Goal: Task Accomplishment & Management: Complete application form

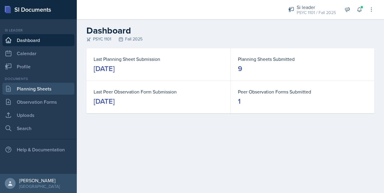
click at [35, 88] on link "Planning Sheets" at bounding box center [38, 89] width 72 height 12
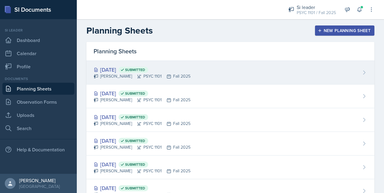
click at [115, 82] on div "[DATE] Submitted [PERSON_NAME] PSYC 1101 Fall 2025" at bounding box center [231, 73] width 288 height 24
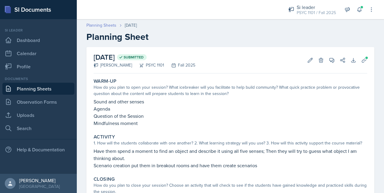
click at [95, 26] on link "Planning Sheets" at bounding box center [102, 25] width 30 height 6
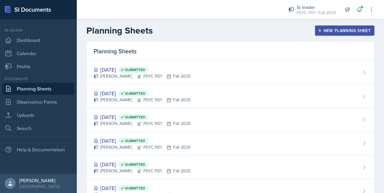
click at [326, 27] on button "New Planning Sheet" at bounding box center [344, 31] width 59 height 10
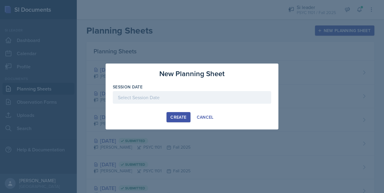
click at [156, 99] on div at bounding box center [192, 97] width 159 height 13
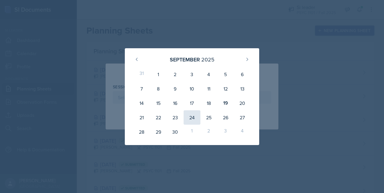
click at [191, 117] on div "24" at bounding box center [192, 118] width 17 height 14
type input "[DATE]"
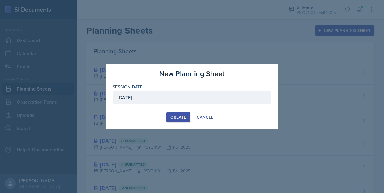
click at [179, 118] on div "Create" at bounding box center [179, 117] width 16 height 5
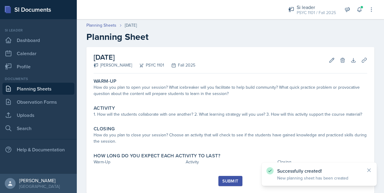
click at [171, 111] on div "Activity" at bounding box center [231, 108] width 274 height 6
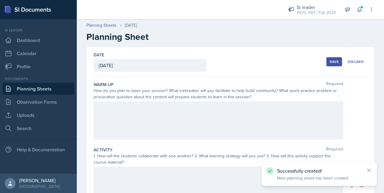
click at [171, 111] on div at bounding box center [219, 121] width 250 height 38
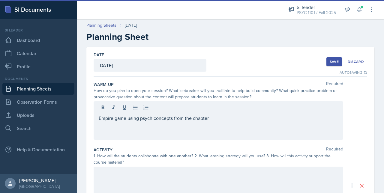
click at [171, 111] on div at bounding box center [219, 109] width 240 height 10
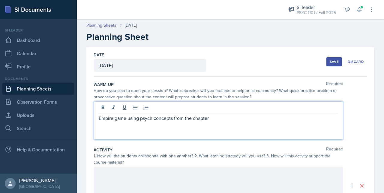
click at [225, 119] on p "Empire game using psych concepts from the chapter" at bounding box center [219, 118] width 240 height 7
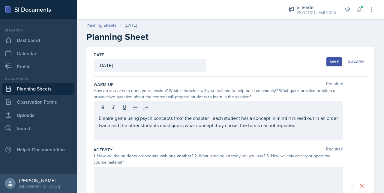
click at [330, 62] on div "Save" at bounding box center [334, 61] width 9 height 5
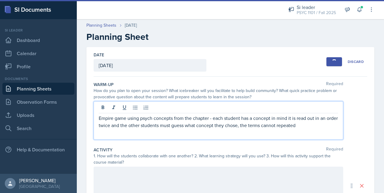
drag, startPoint x: 315, startPoint y: 118, endPoint x: 150, endPoint y: 114, distance: 164.4
click at [150, 114] on div "Empire game using psych concepts from the chapter - each student has a concept …" at bounding box center [219, 121] width 250 height 38
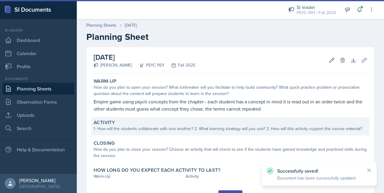
click at [105, 121] on label "Activity" at bounding box center [104, 123] width 21 height 6
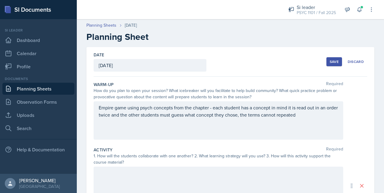
click at [327, 62] on button "Save" at bounding box center [335, 61] width 16 height 9
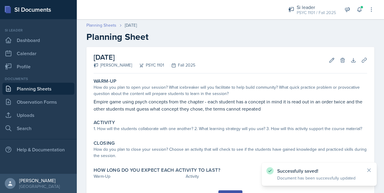
click at [99, 23] on link "Planning Sheets" at bounding box center [102, 25] width 30 height 6
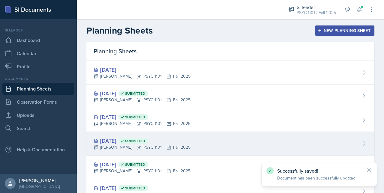
click at [142, 138] on span "Submitted" at bounding box center [134, 141] width 30 height 6
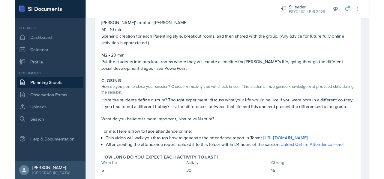
scroll to position [158, 0]
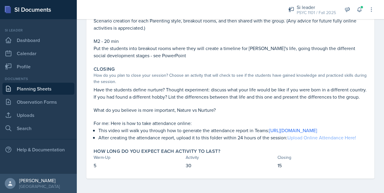
click at [322, 138] on link "Upload Online Attendance Here!" at bounding box center [322, 138] width 69 height 7
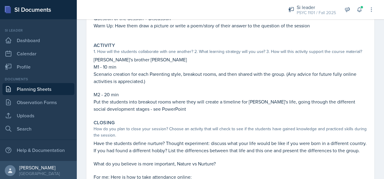
scroll to position [0, 0]
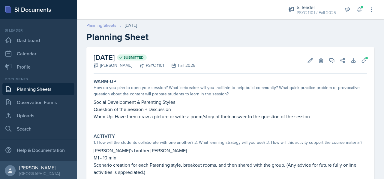
click at [101, 25] on link "Planning Sheets" at bounding box center [102, 25] width 30 height 6
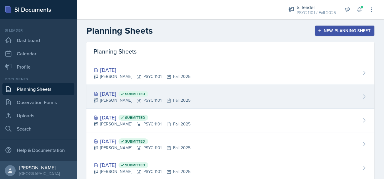
click at [129, 94] on div "[DATE] Submitted" at bounding box center [142, 94] width 97 height 8
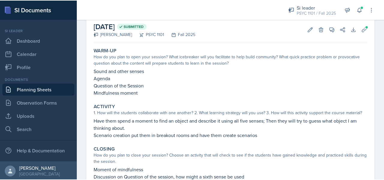
scroll to position [33, 0]
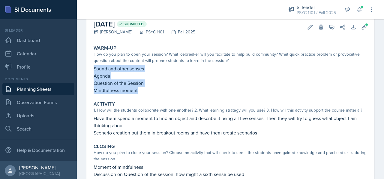
drag, startPoint x: 93, startPoint y: 66, endPoint x: 153, endPoint y: 95, distance: 66.8
click at [153, 95] on div "Warm-Up How do you plan to open your session? What icebreaker will you facilita…" at bounding box center [230, 69] width 279 height 53
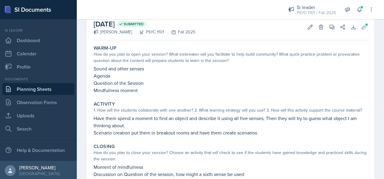
drag, startPoint x: 153, startPoint y: 95, endPoint x: 136, endPoint y: 108, distance: 21.8
click at [136, 108] on div "1. How will the students collaborate with one another? 2. What learning strateg…" at bounding box center [231, 110] width 274 height 6
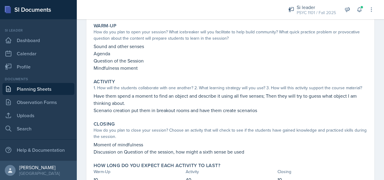
scroll to position [83, 0]
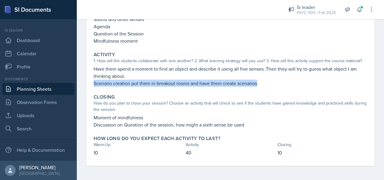
drag, startPoint x: 93, startPoint y: 84, endPoint x: 258, endPoint y: 87, distance: 165.2
click at [258, 87] on div "Activity 1. How will the students collaborate with one another? 2. What learnin…" at bounding box center [230, 69] width 279 height 40
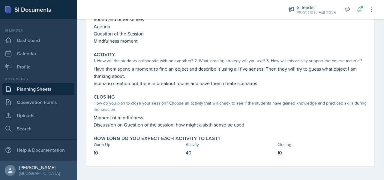
drag, startPoint x: 258, startPoint y: 87, endPoint x: 227, endPoint y: 75, distance: 33.4
click at [227, 75] on p "Have them spend a moment to find an object and describe it using all five sense…" at bounding box center [231, 72] width 274 height 14
